Goal: Task Accomplishment & Management: Use online tool/utility

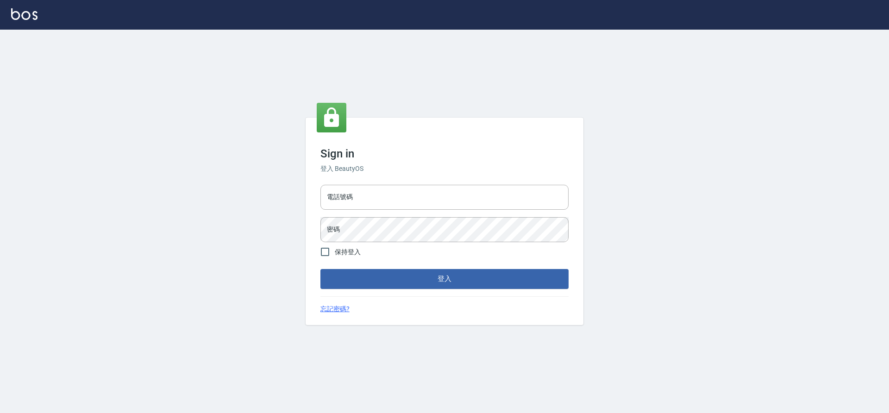
click at [344, 192] on div "電話號碼 電話號碼" at bounding box center [444, 197] width 248 height 25
type input "0916867257"
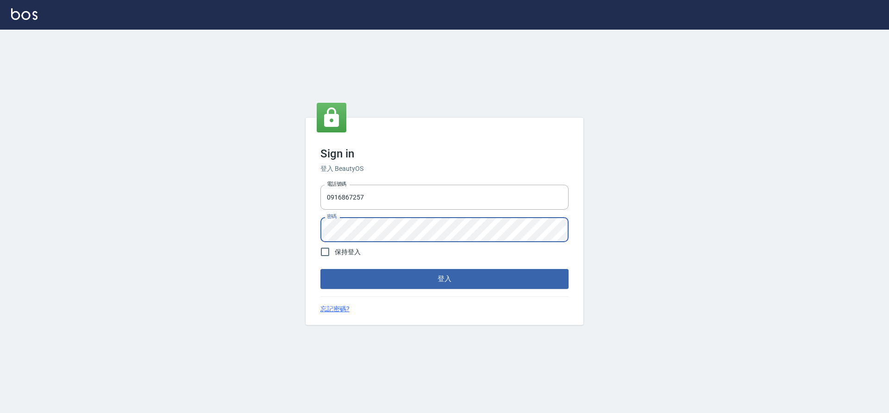
click at [320, 269] on button "登入" at bounding box center [444, 278] width 248 height 19
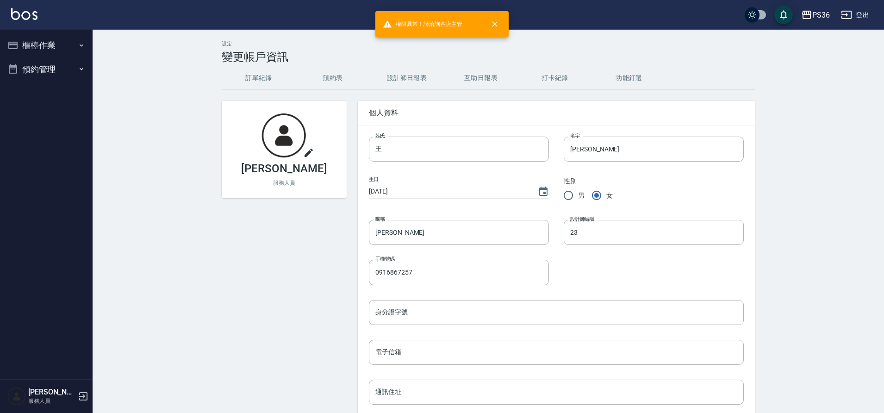
click at [62, 51] on button "櫃檯作業" at bounding box center [46, 45] width 85 height 24
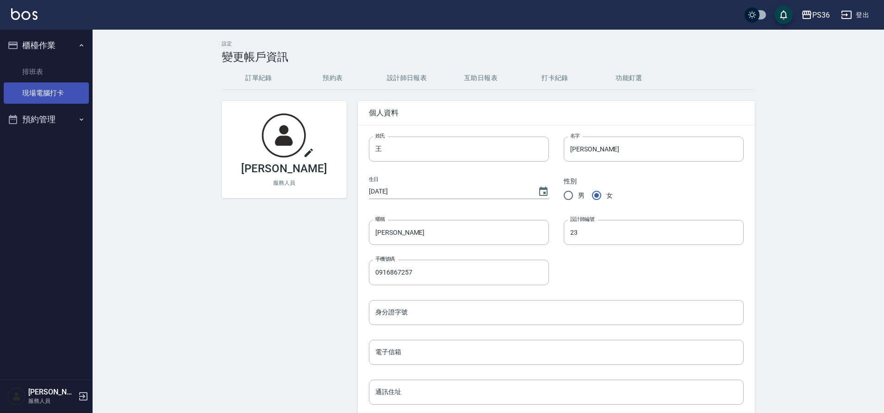
click at [67, 87] on link "現場電腦打卡" at bounding box center [46, 92] width 85 height 21
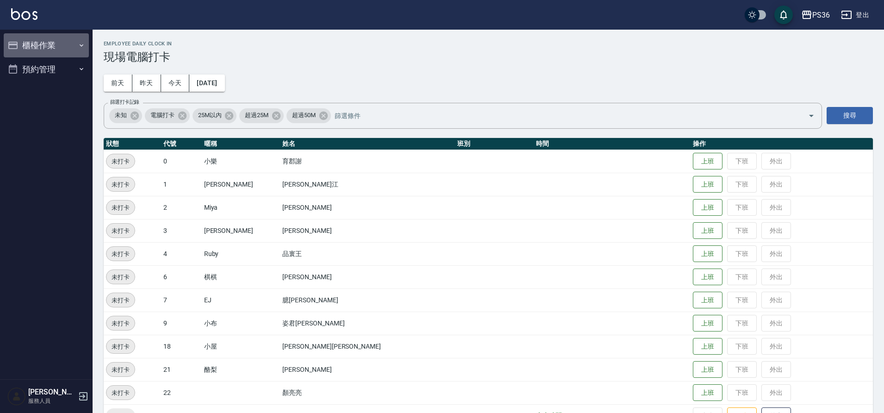
click at [50, 44] on button "櫃檯作業" at bounding box center [46, 45] width 85 height 24
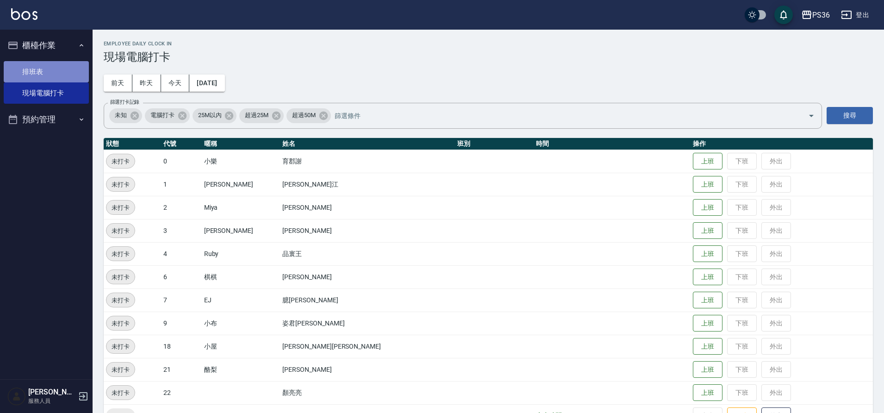
click at [43, 76] on link "排班表" at bounding box center [46, 71] width 85 height 21
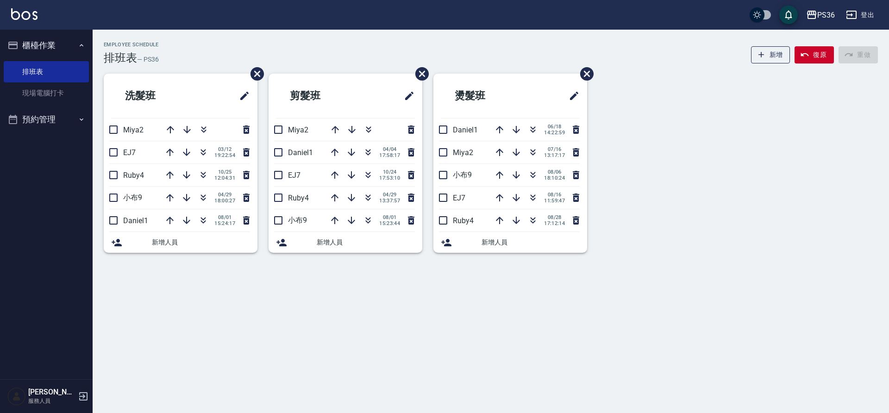
click at [41, 44] on button "櫃檯作業" at bounding box center [46, 45] width 85 height 24
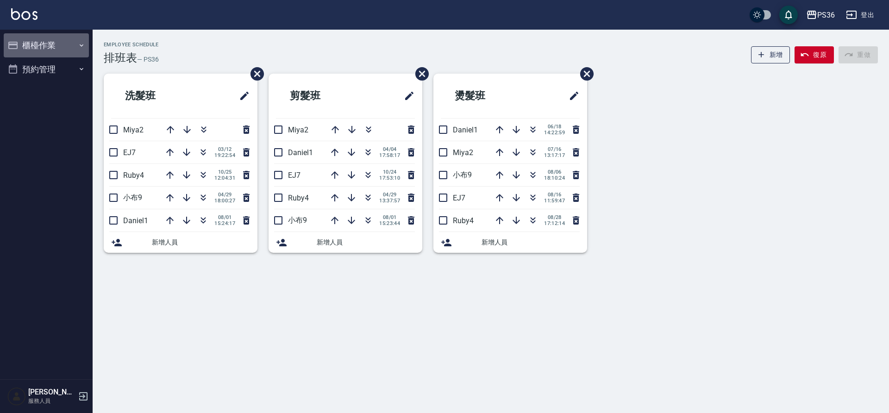
click at [41, 44] on button "櫃檯作業" at bounding box center [46, 45] width 85 height 24
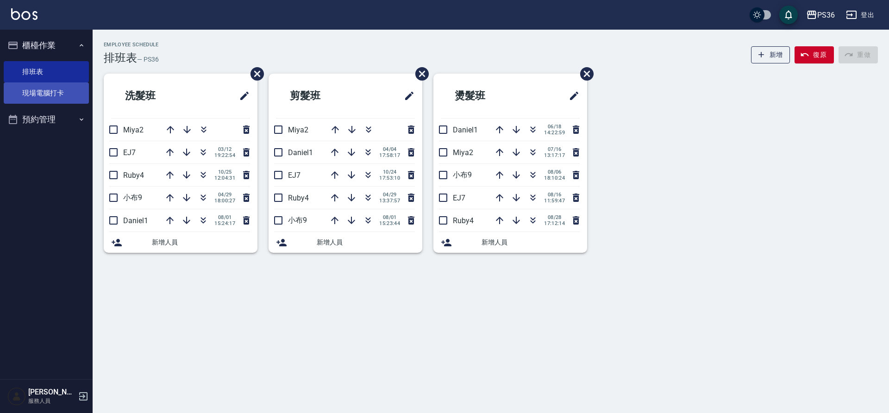
click at [39, 87] on link "現場電腦打卡" at bounding box center [46, 92] width 85 height 21
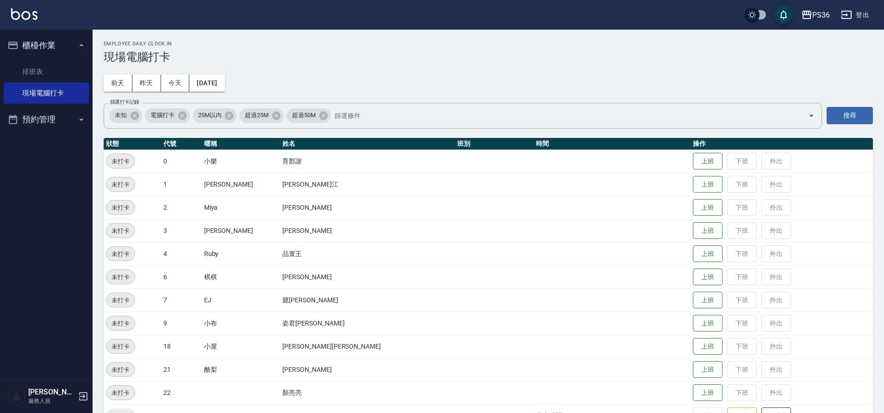
click at [31, 389] on h5 "[PERSON_NAME]" at bounding box center [51, 392] width 47 height 9
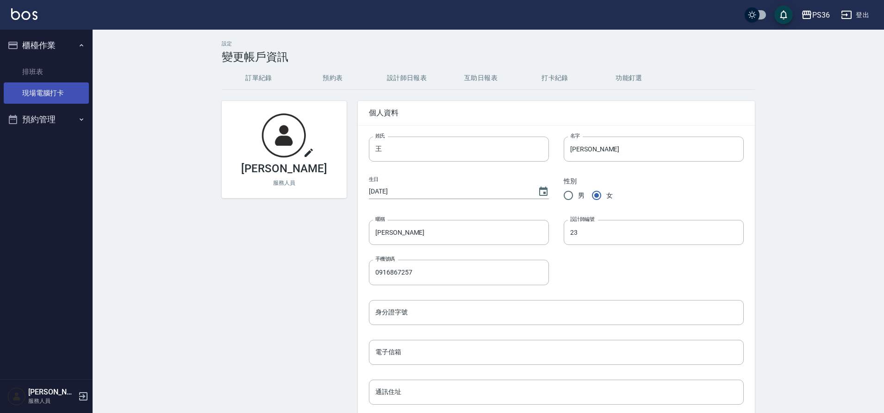
click at [35, 102] on link "現場電腦打卡" at bounding box center [46, 92] width 85 height 21
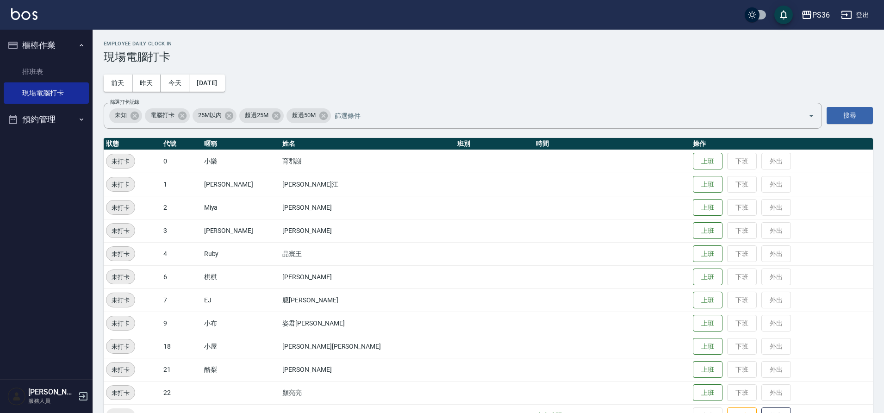
click at [67, 40] on button "櫃檯作業" at bounding box center [46, 45] width 85 height 24
